Goal: Transaction & Acquisition: Purchase product/service

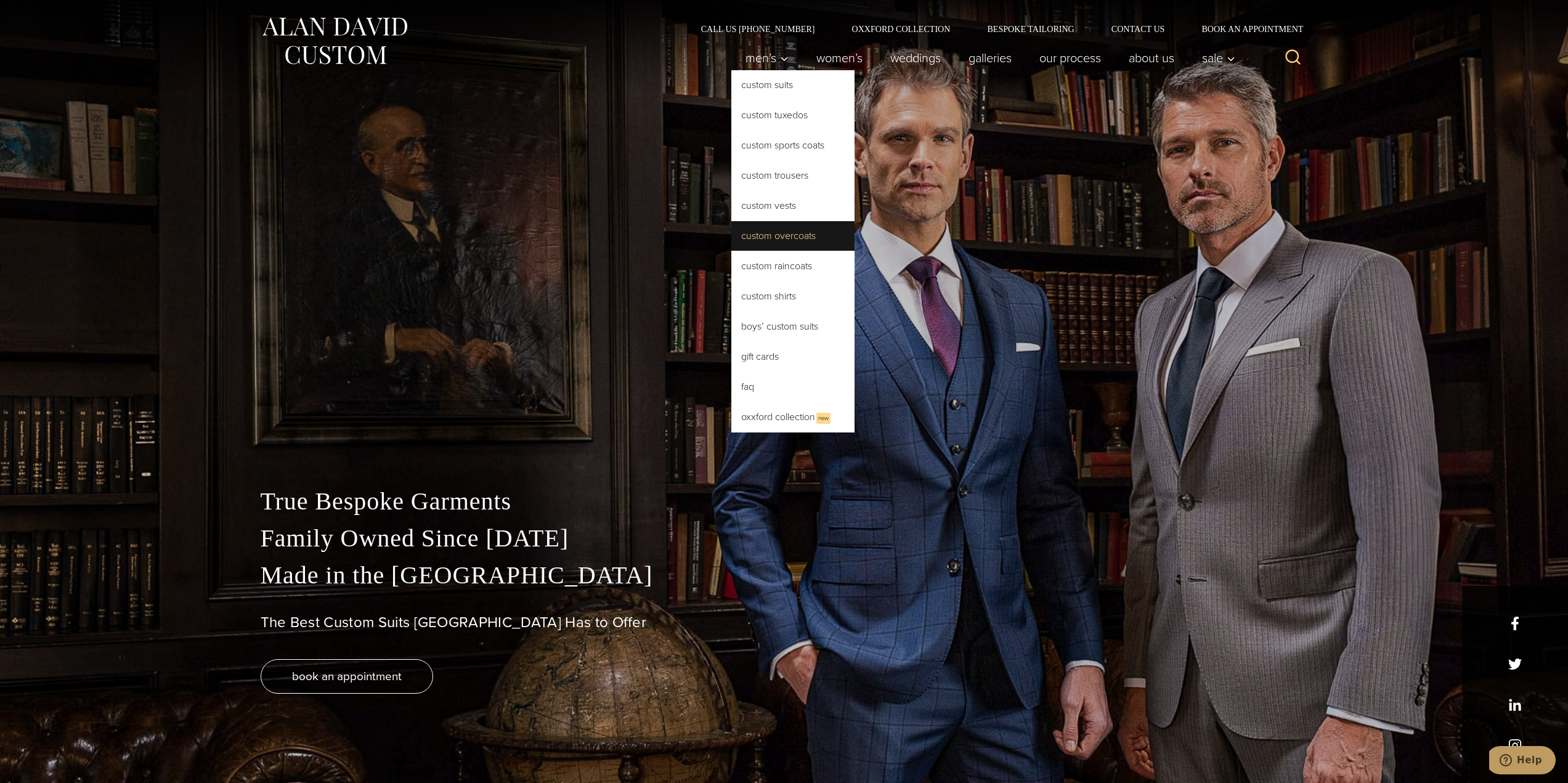
click at [808, 235] on link "Custom Overcoats" at bounding box center [793, 236] width 123 height 30
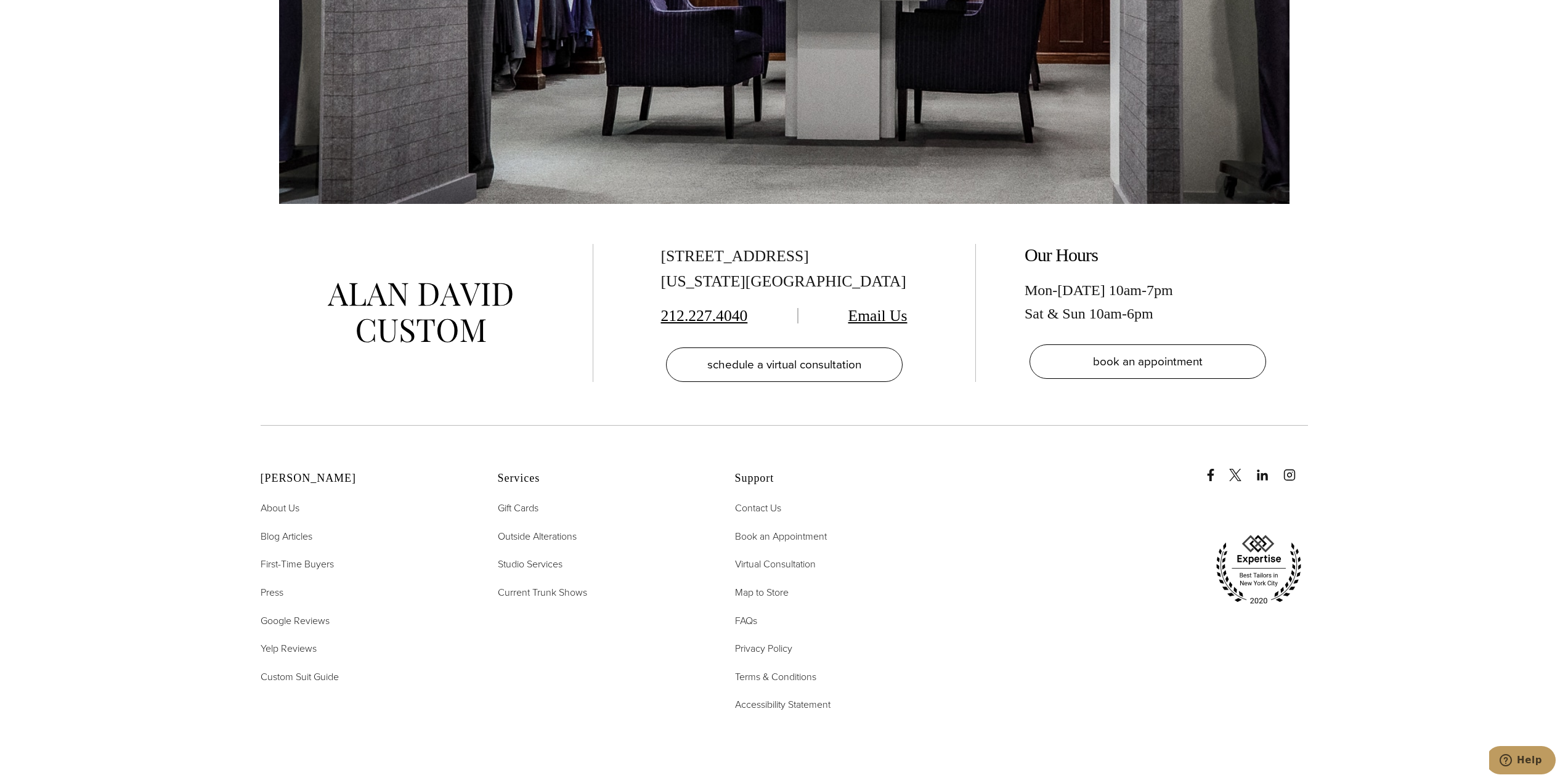
scroll to position [7518, 0]
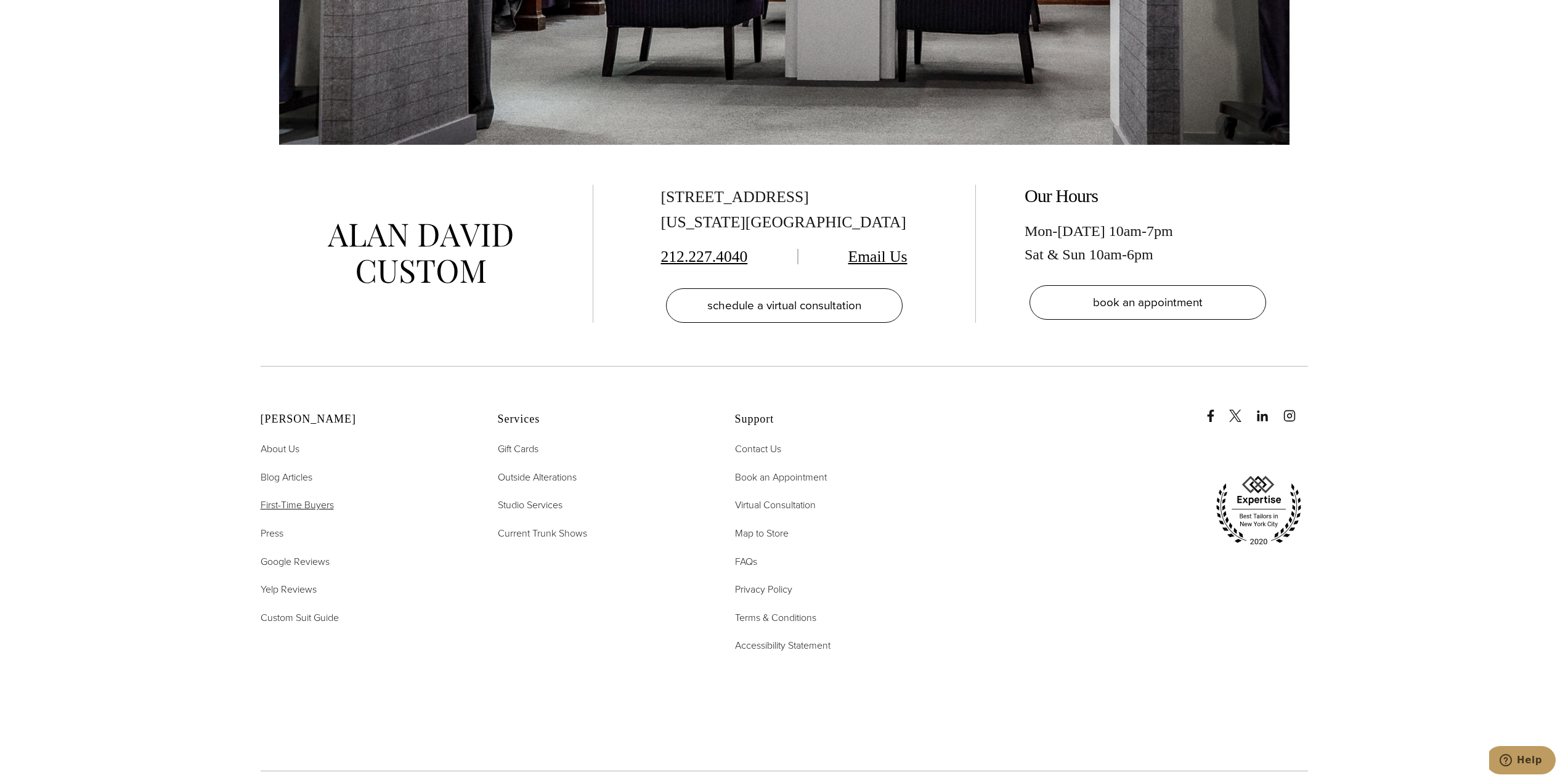
click at [305, 498] on span "First-Time Buyers" at bounding box center [297, 505] width 73 height 15
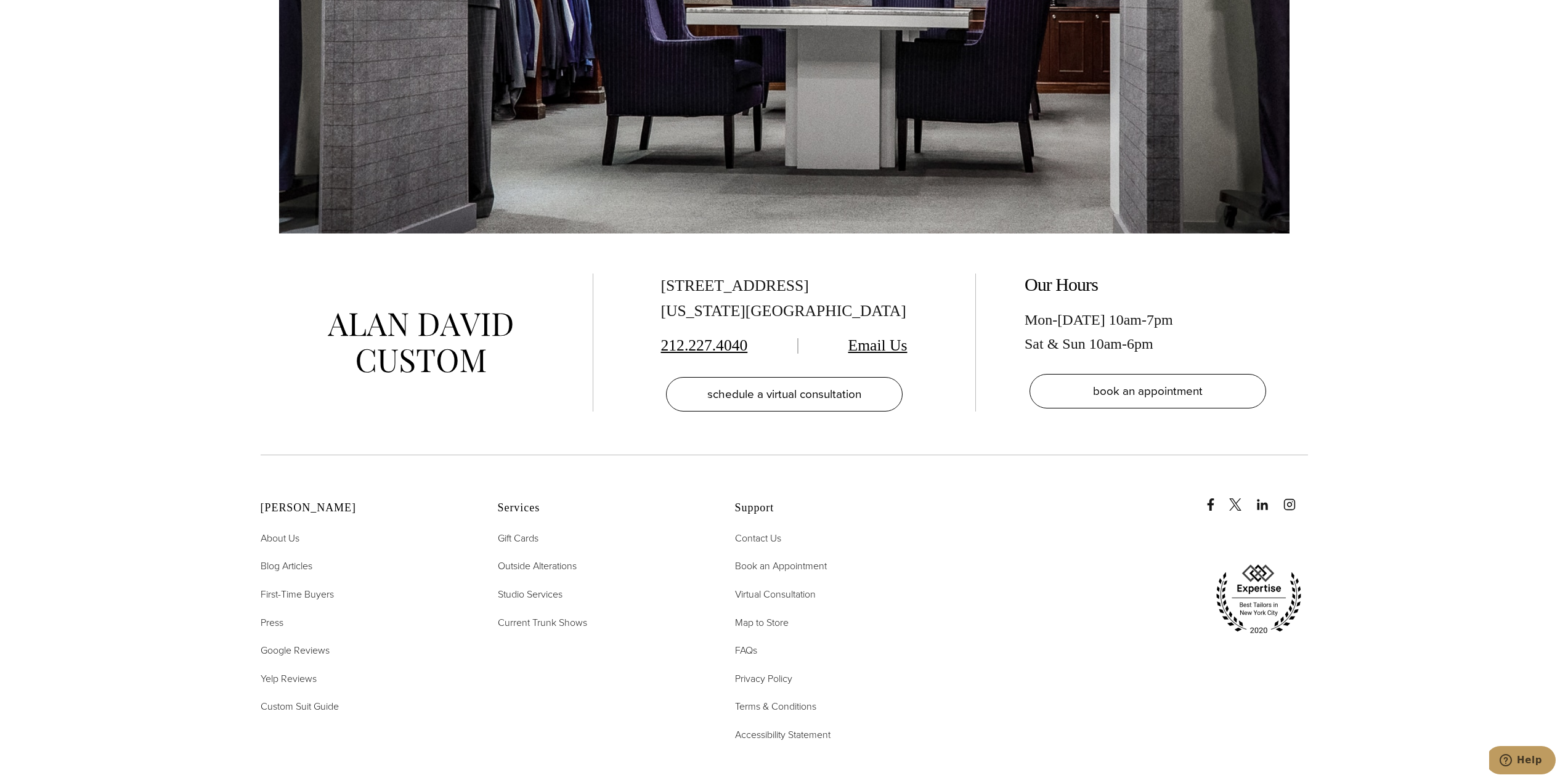
scroll to position [3328, 0]
